Goal: Navigation & Orientation: Find specific page/section

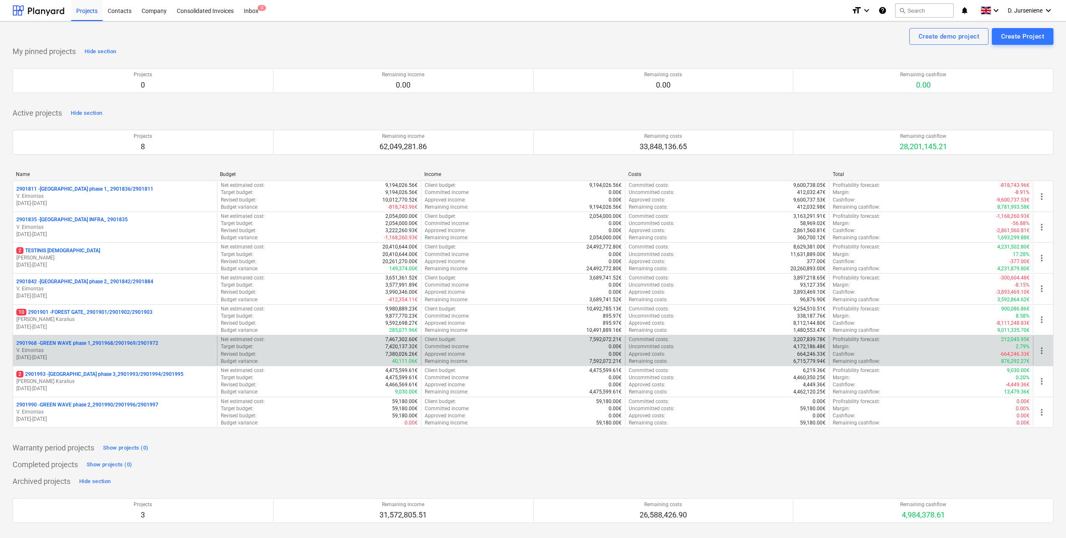
click at [89, 353] on p "V. Eimontas" at bounding box center [114, 350] width 197 height 7
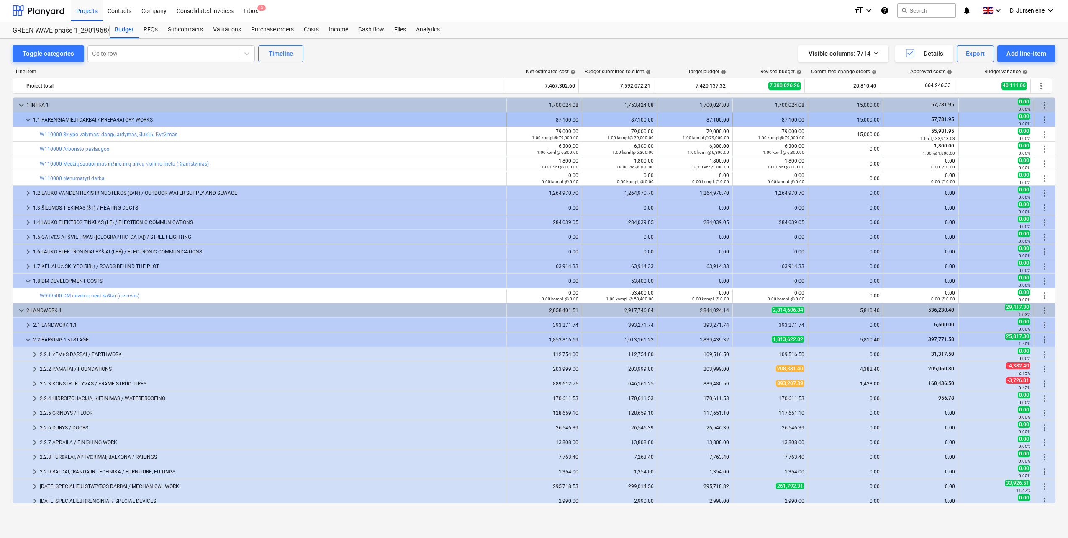
click at [27, 119] on span "keyboard_arrow_down" at bounding box center [28, 120] width 10 height 10
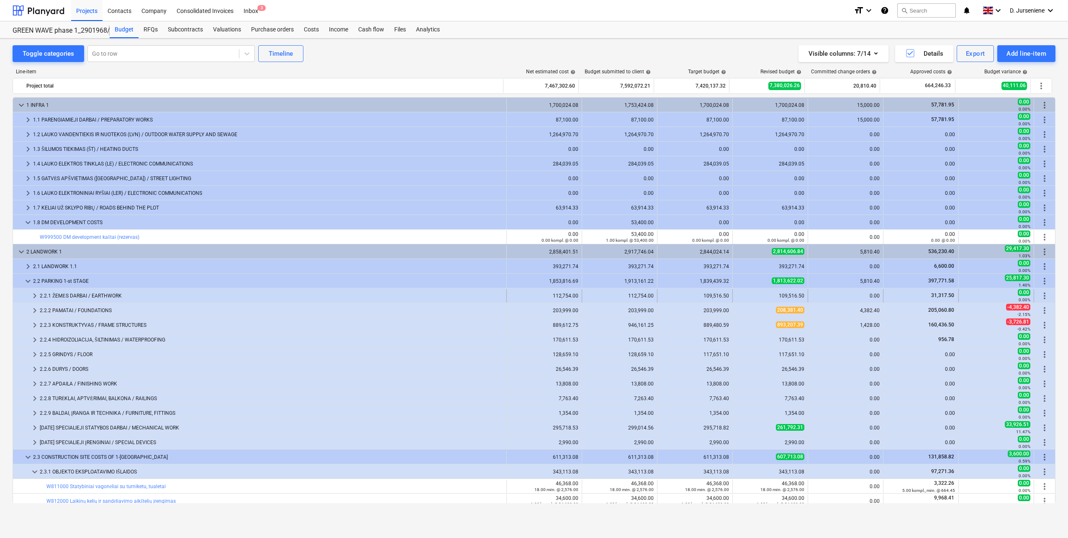
click at [34, 295] on span "keyboard_arrow_right" at bounding box center [35, 296] width 10 height 10
